Goal: Information Seeking & Learning: Find specific fact

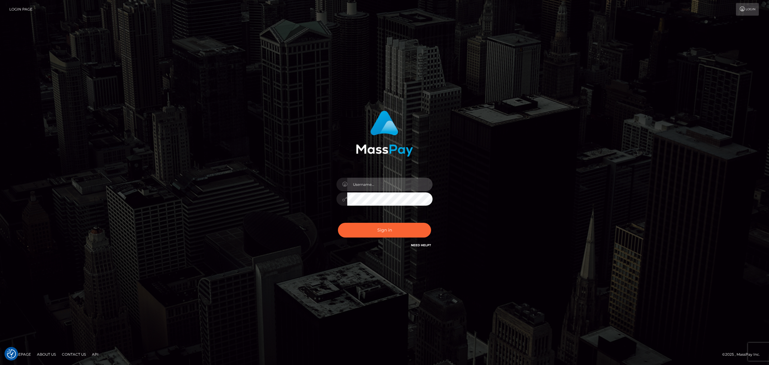
drag, startPoint x: 385, startPoint y: 186, endPoint x: 392, endPoint y: 191, distance: 8.8
click at [385, 186] on input "text" at bounding box center [389, 184] width 85 height 14
type input "[PERSON_NAME]"
click at [393, 232] on button "Sign in" at bounding box center [384, 230] width 93 height 15
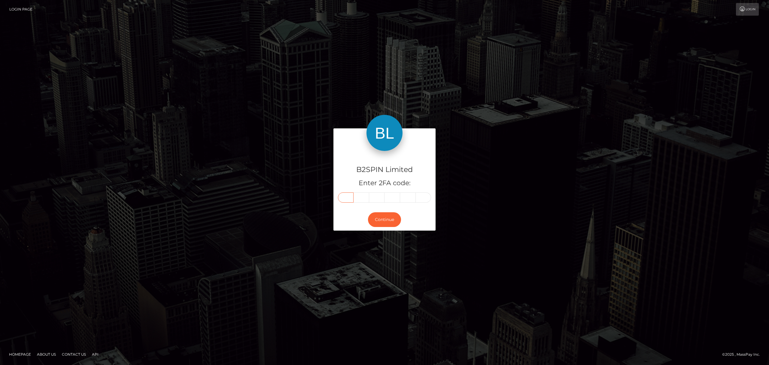
click at [342, 195] on input "text" at bounding box center [346, 197] width 16 height 10
paste input "4"
type input "4"
type input "7"
type input "0"
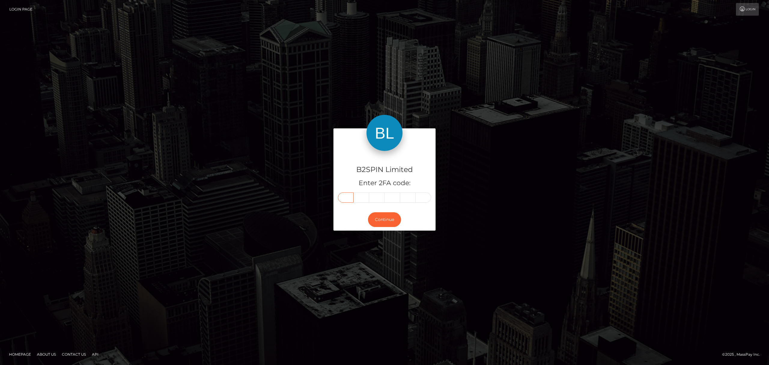
type input "3"
type input "6"
type input "0"
click at [382, 220] on button "Continue" at bounding box center [384, 219] width 33 height 15
click at [235, 202] on div "B2SPIN Limited Enter 2FA code: 4 7 0 3 6 0 470360 Continue" at bounding box center [384, 182] width 342 height 108
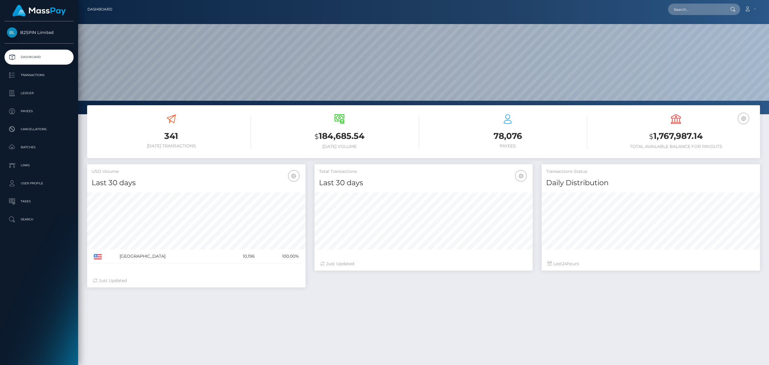
scroll to position [106, 218]
click at [44, 77] on p "Transactions" at bounding box center [39, 75] width 64 height 9
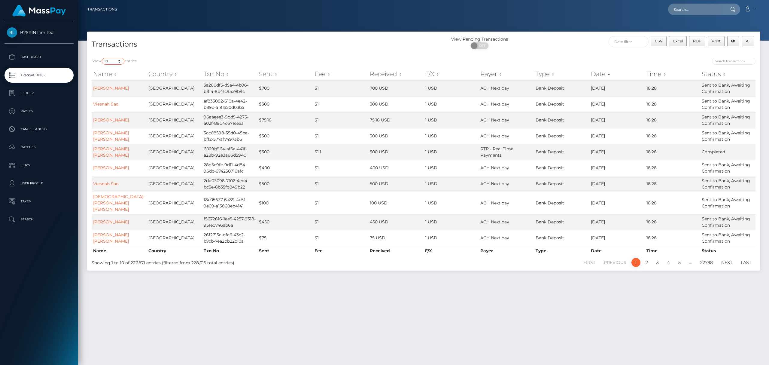
click at [115, 62] on select "10 25 50 100 250 500 1,000 3,500" at bounding box center [113, 61] width 23 height 7
select select "3500"
click at [102, 58] on select "10 25 50 100 250 500 1,000 3,500" at bounding box center [113, 61] width 23 height 7
click at [486, 45] on span "OFF" at bounding box center [481, 45] width 15 height 7
checkbox input "true"
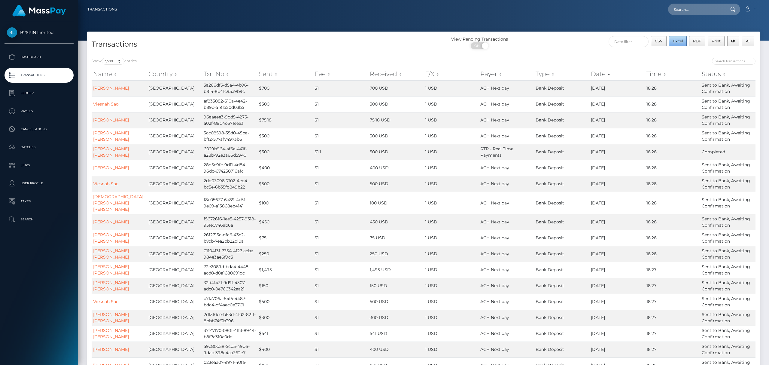
click at [680, 39] on span "Excel" at bounding box center [678, 41] width 10 height 5
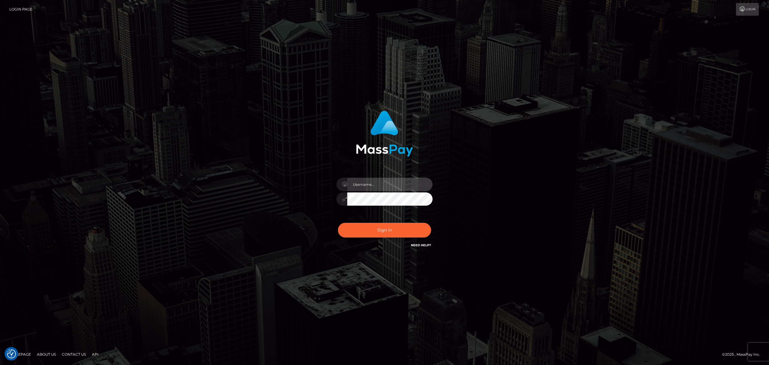
drag, startPoint x: 386, startPoint y: 179, endPoint x: 387, endPoint y: 190, distance: 10.6
click at [386, 180] on input "text" at bounding box center [389, 184] width 85 height 14
type input "[PERSON_NAME]"
click at [398, 231] on button "Sign in" at bounding box center [384, 230] width 93 height 15
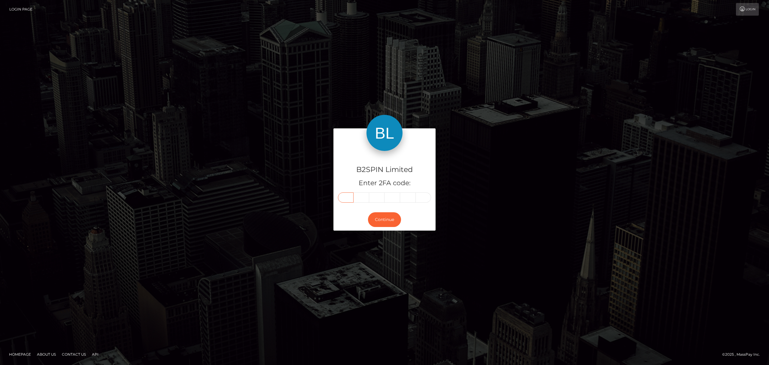
click at [347, 199] on input "text" at bounding box center [346, 197] width 16 height 10
paste input "1"
type input "1"
type input "3"
type input "1"
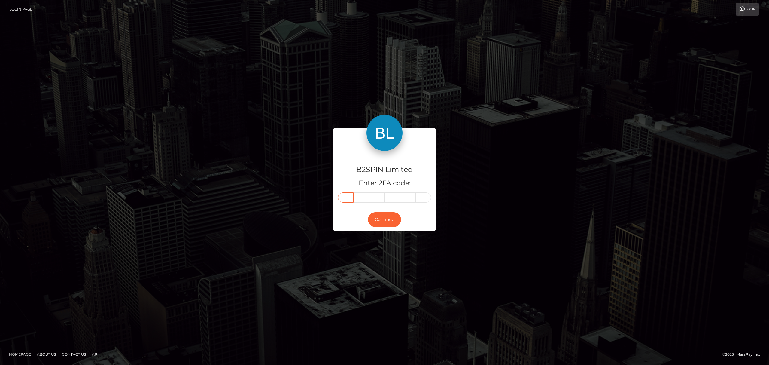
type input "5"
type input "0"
type input "1"
click at [392, 214] on button "Continue" at bounding box center [384, 219] width 33 height 15
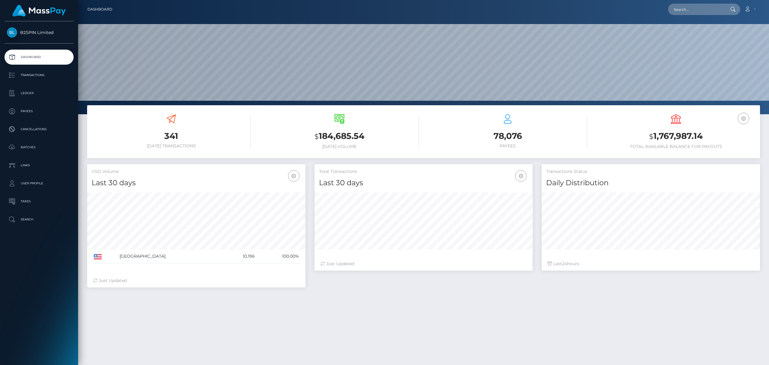
scroll to position [106, 218]
click at [702, 10] on input "text" at bounding box center [696, 9] width 56 height 11
paste input "0d5d29cb-2f35-408c-aee2-1d894329616a"
type input "0d5d29cb-2f35-408c-aee2-1d894329616a"
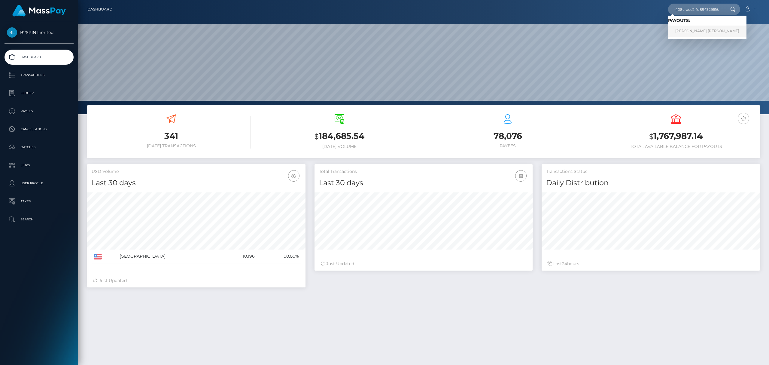
scroll to position [0, 0]
click at [692, 29] on link "WESLEY DAVID WISE" at bounding box center [707, 31] width 78 height 11
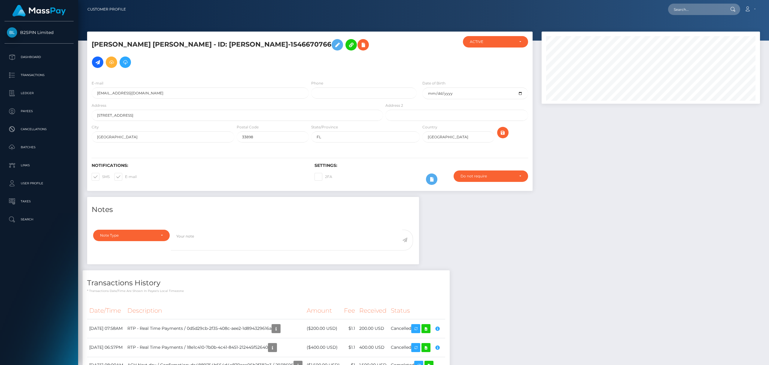
scroll to position [72, 218]
click at [441, 325] on icon "button" at bounding box center [437, 329] width 7 height 8
click at [429, 325] on icon at bounding box center [425, 329] width 7 height 8
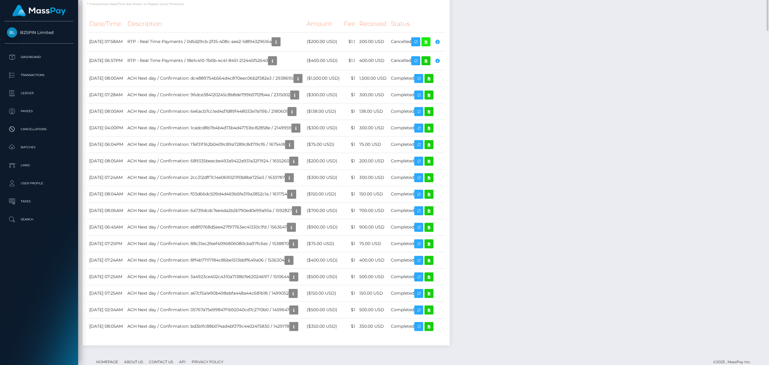
scroll to position [73, 0]
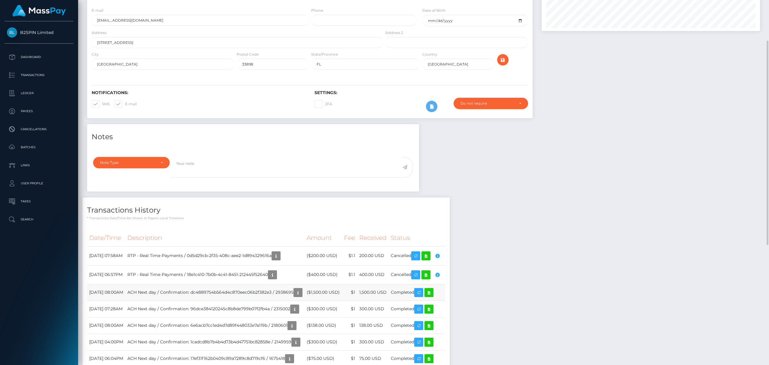
click at [305, 284] on td "ACH Next day / Confirmation: dc4889754b564d4c870eec06b2f382e3 / 2938695" at bounding box center [214, 292] width 179 height 17
copy td "2938695"
click at [253, 265] on td "RTP - Real Time Payments / 18e1c410-7b0b-4c41-8451-212445f52640" at bounding box center [214, 274] width 179 height 19
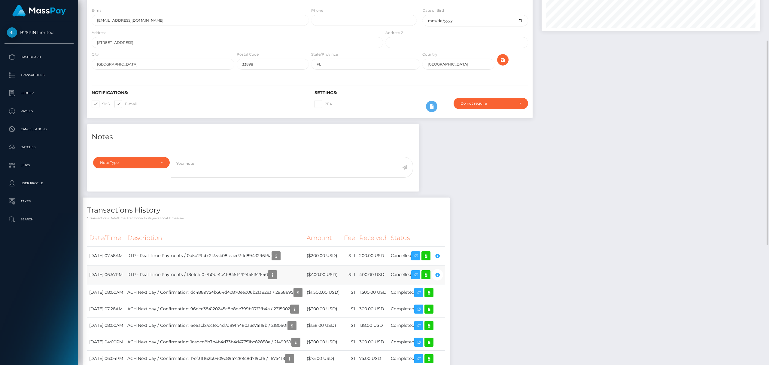
click at [253, 265] on td "RTP - Real Time Payments / 18e1c410-7b0b-4c41-8451-212445f52640" at bounding box center [214, 274] width 179 height 19
click at [285, 265] on td "RTP - Real Time Payments / 18e1c410-7b0b-4c41-8451-212445f52640" at bounding box center [214, 274] width 179 height 19
drag, startPoint x: 293, startPoint y: 256, endPoint x: 213, endPoint y: 256, distance: 80.5
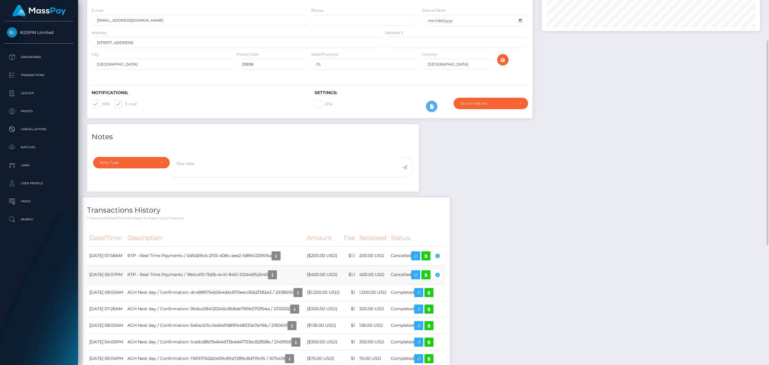
click at [213, 265] on td "RTP - Real Time Payments / 18e1c410-7b0b-4c41-8451-212445f52640" at bounding box center [214, 274] width 179 height 19
copy td "18e1c410-7b0b-4c41-8451-212445f52640"
click at [703, 275] on div "Notes Note Type Compliance Clear Compliance General Note Type" at bounding box center [424, 344] width 682 height 441
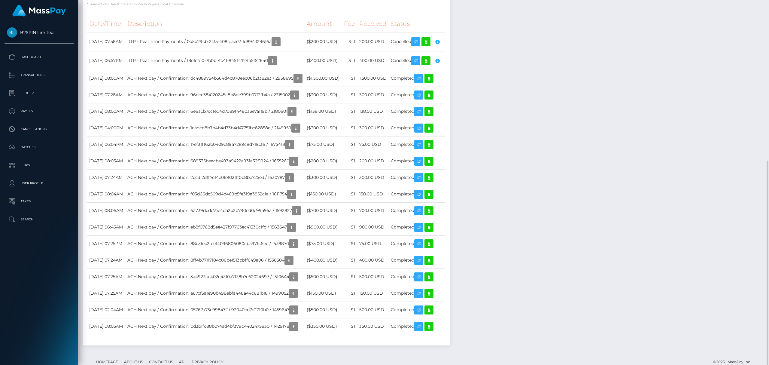
scroll to position [73, 0]
